Goal: Navigation & Orientation: Find specific page/section

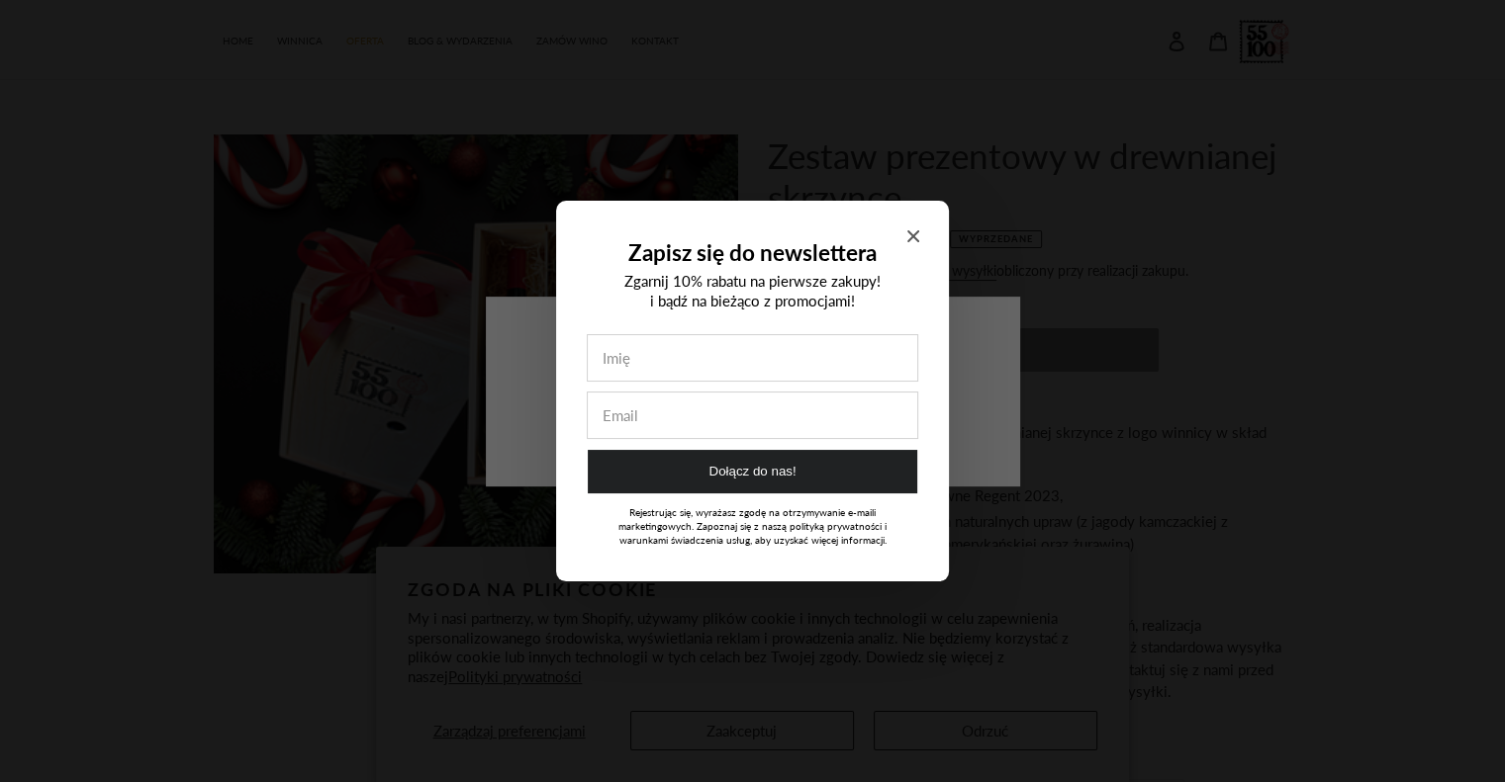
click at [913, 237] on icon "Close modal" at bounding box center [913, 236] width 12 height 12
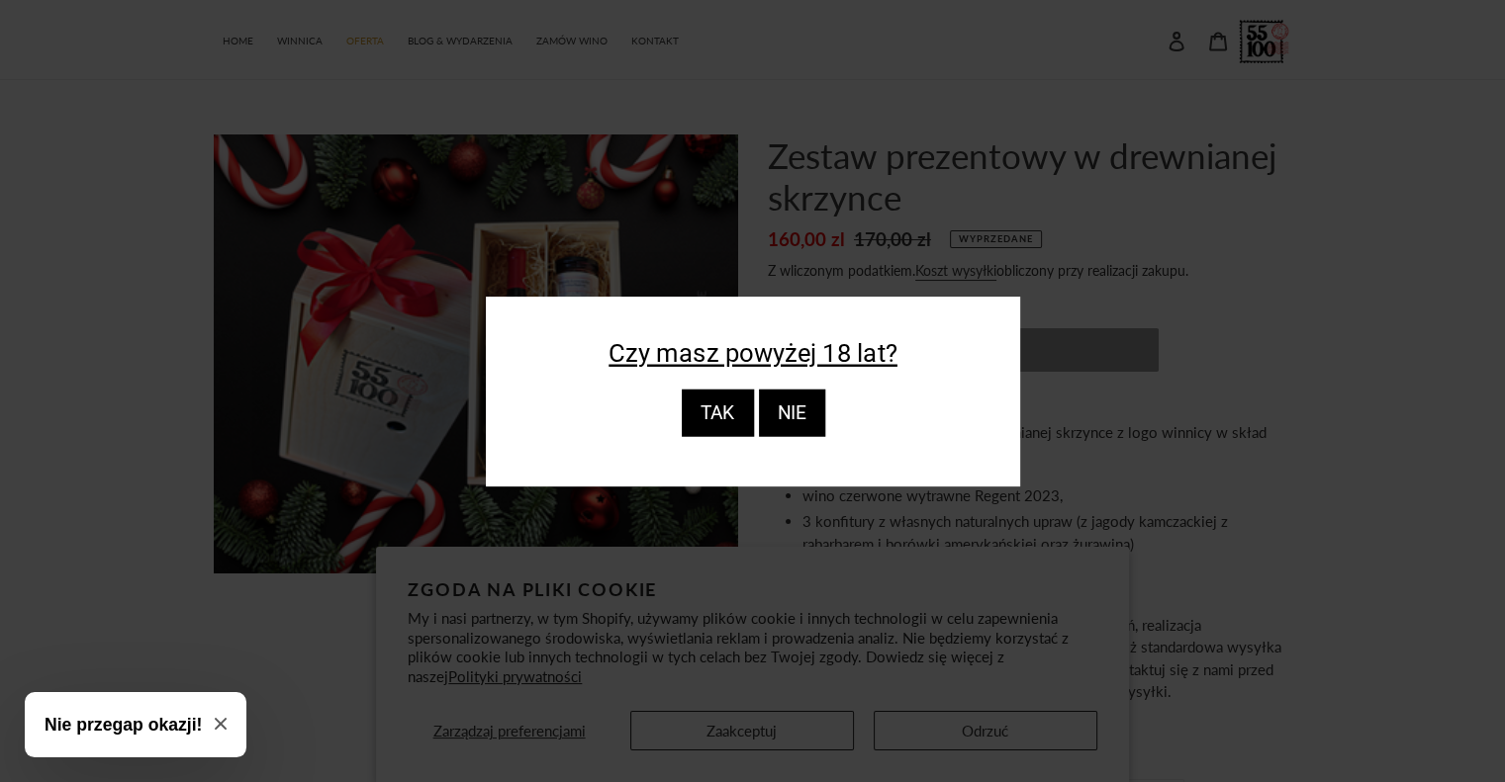
click at [750, 406] on div "TAK" at bounding box center [717, 413] width 72 height 47
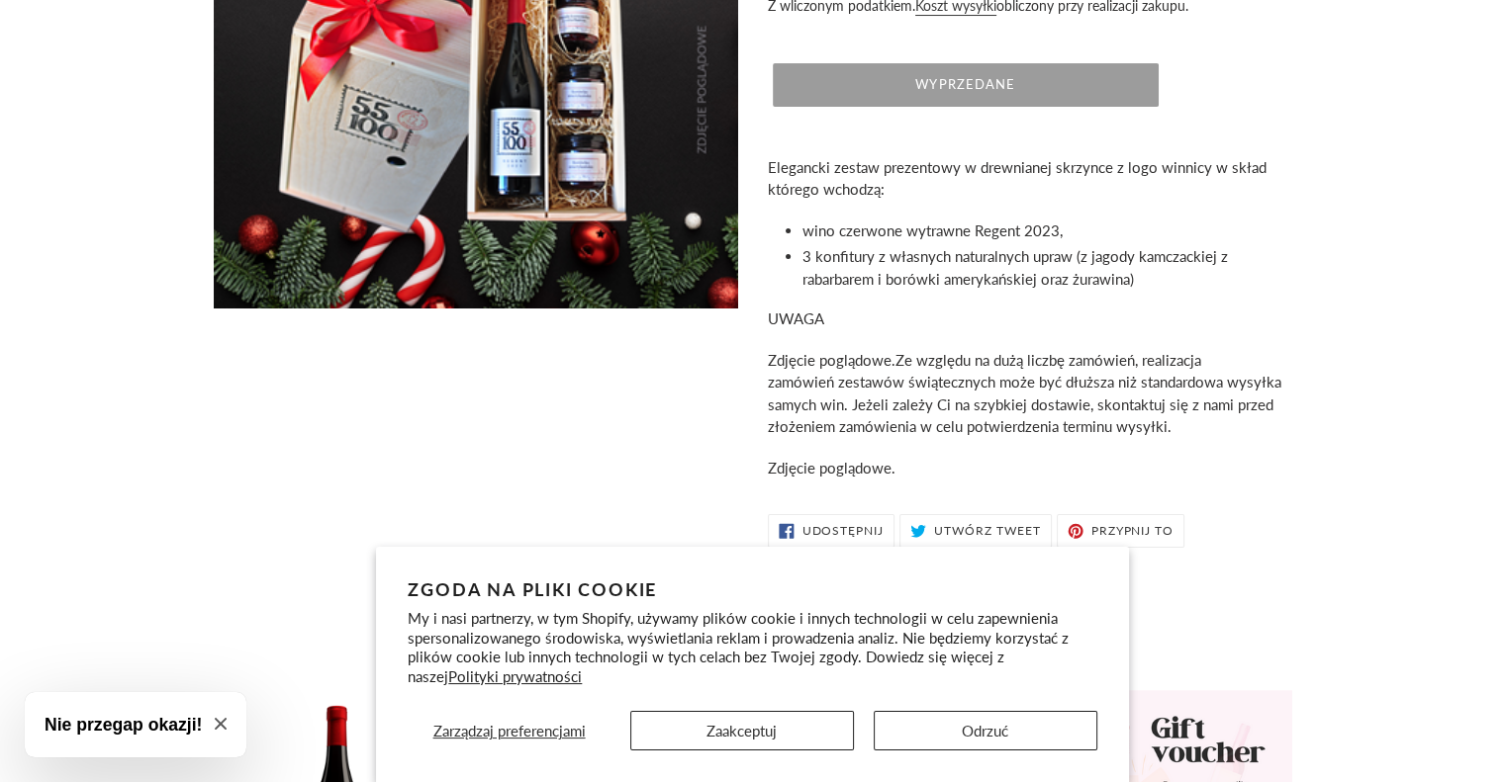
scroll to position [396, 0]
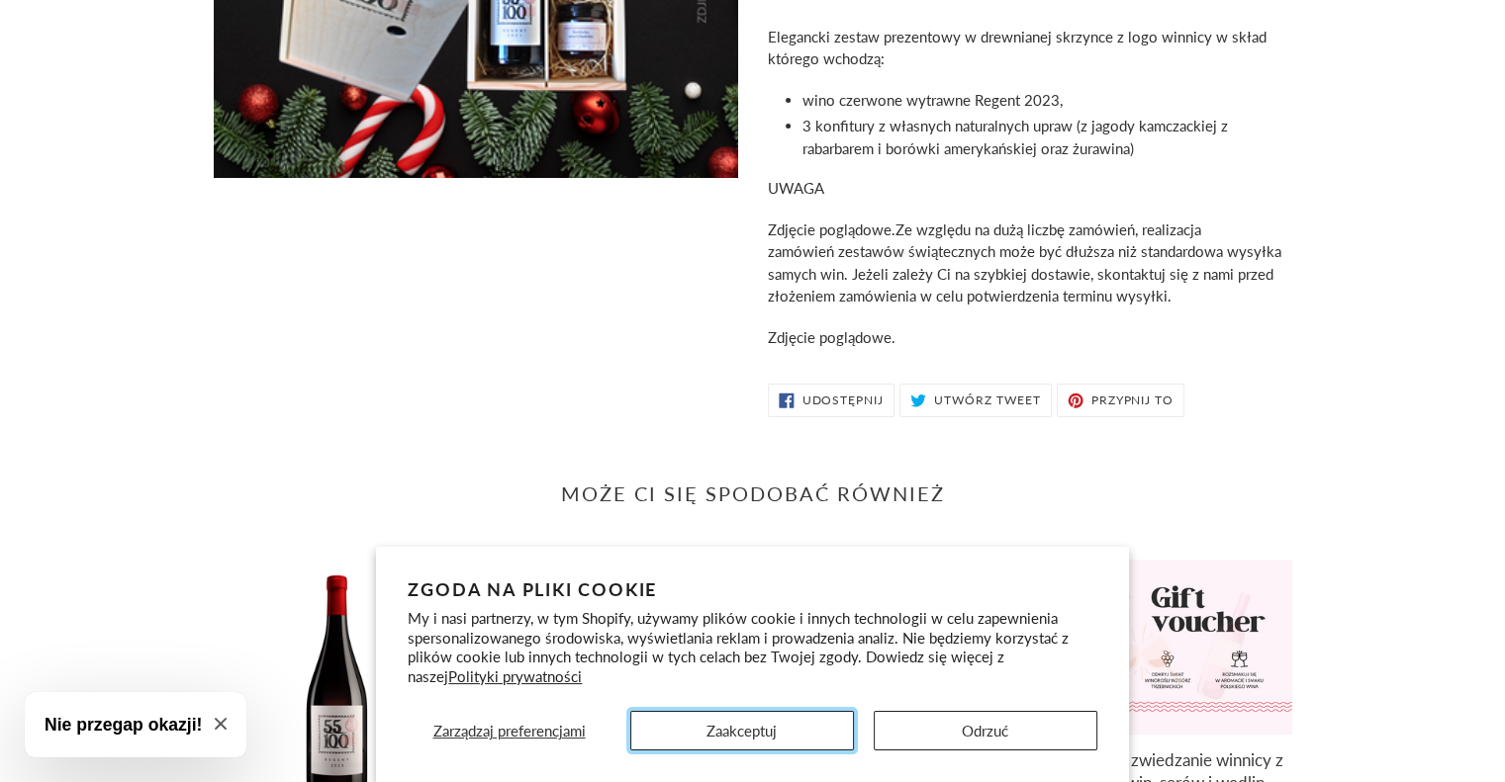
click at [795, 735] on button "Zaakceptuj" at bounding box center [742, 731] width 224 height 40
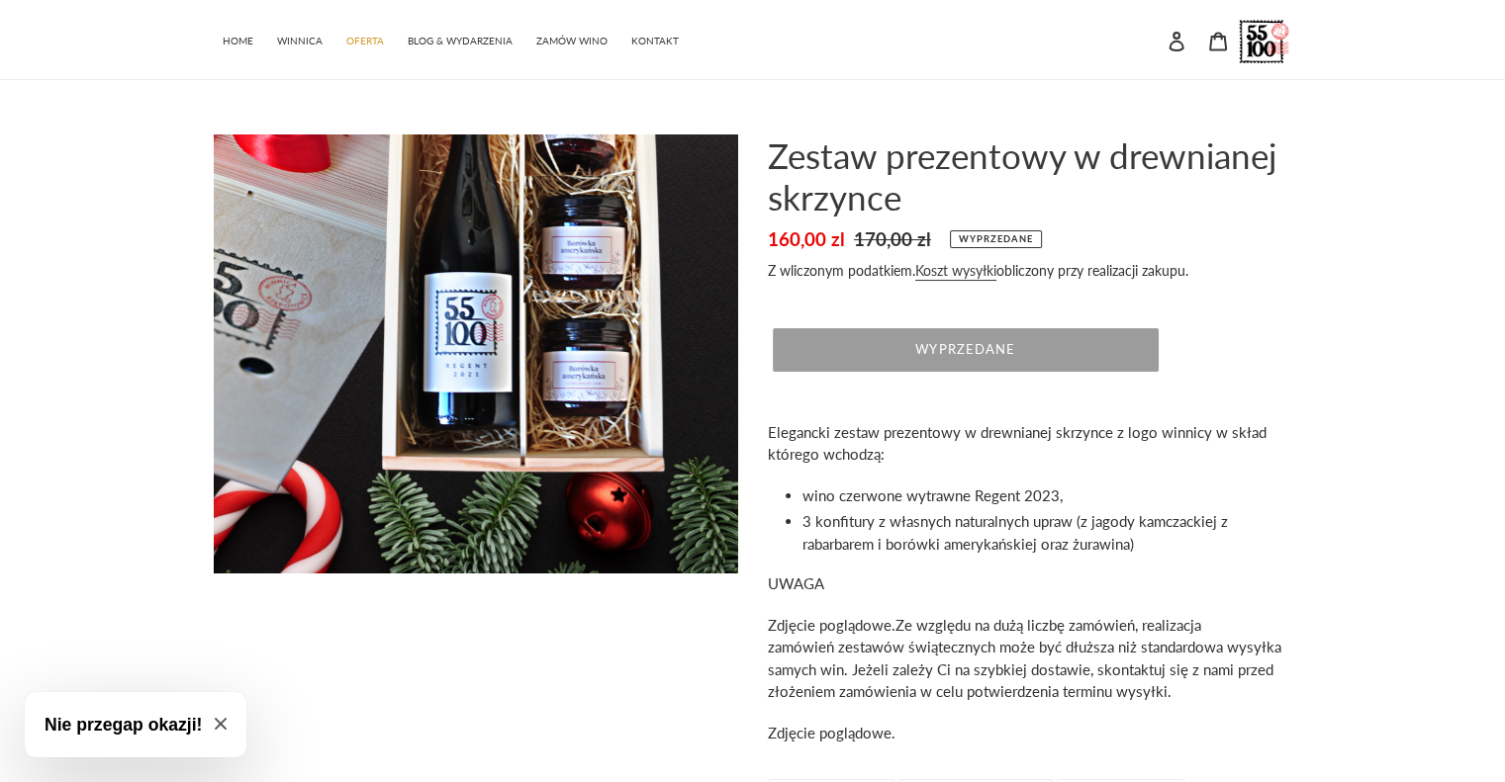
scroll to position [0, 0]
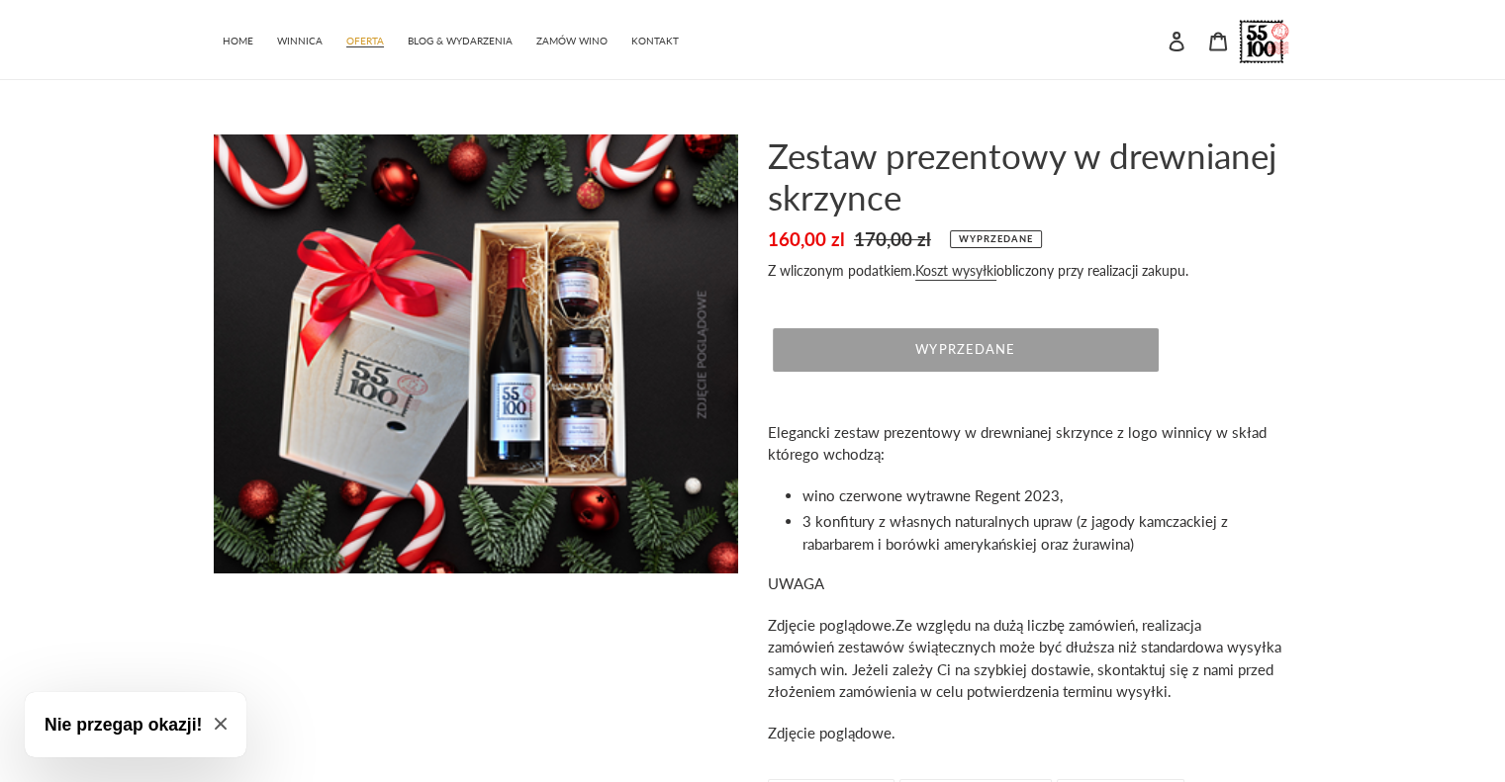
click at [347, 45] on span "OFERTA" at bounding box center [365, 41] width 38 height 13
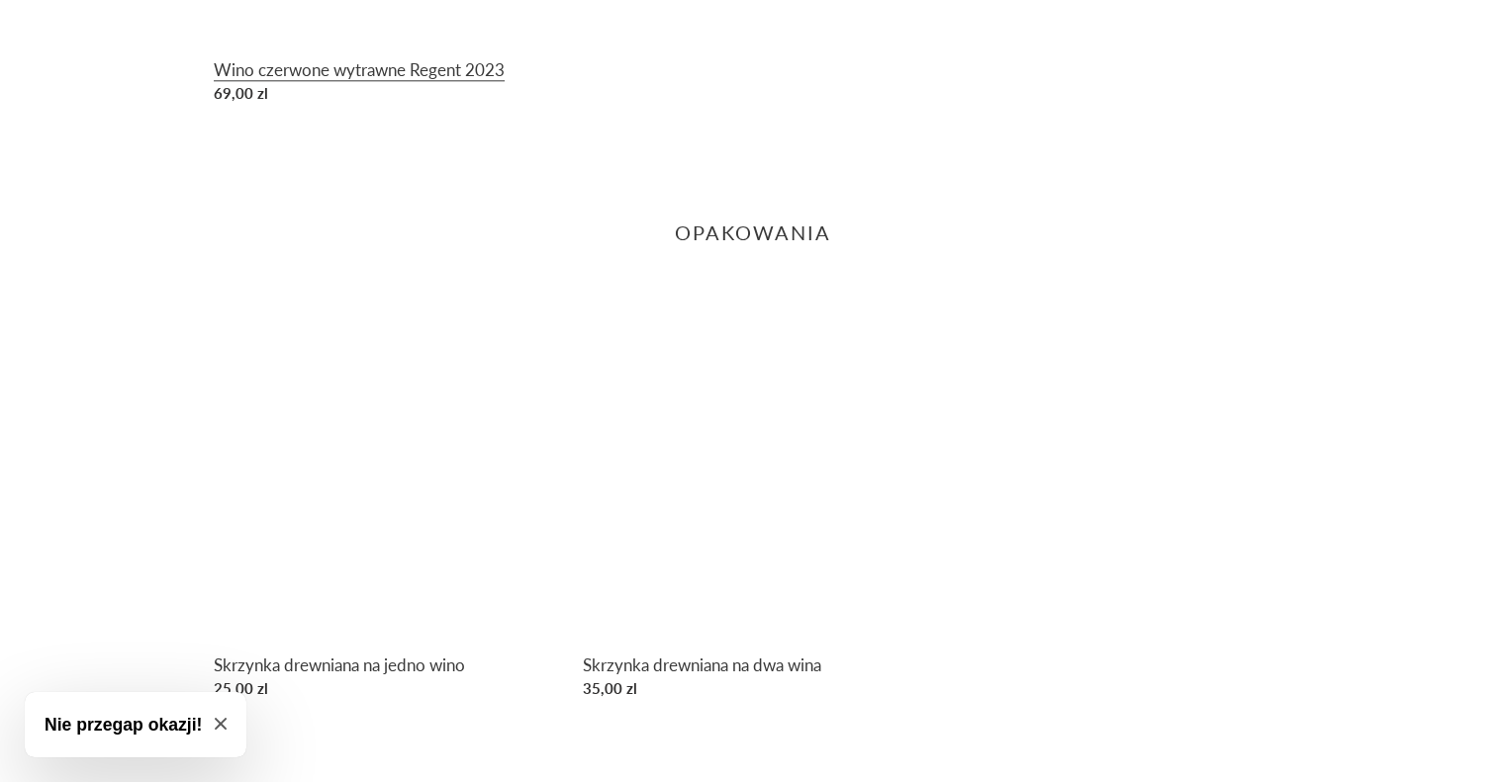
scroll to position [2093, 0]
